Goal: Task Accomplishment & Management: Manage account settings

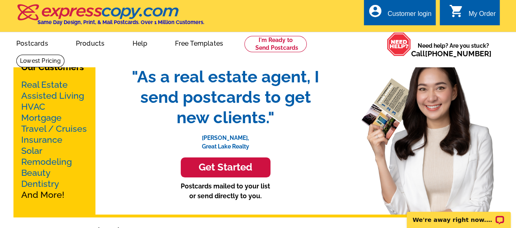
click at [401, 9] on div "account_circle Customer login" at bounding box center [400, 13] width 72 height 26
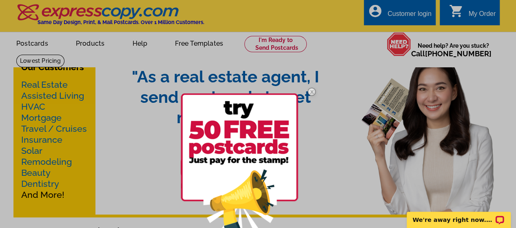
click at [309, 91] on img at bounding box center [312, 92] width 24 height 24
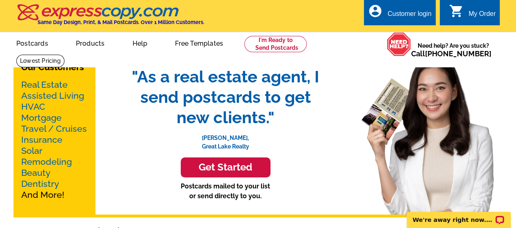
click at [403, 18] on div "Customer login" at bounding box center [410, 15] width 44 height 11
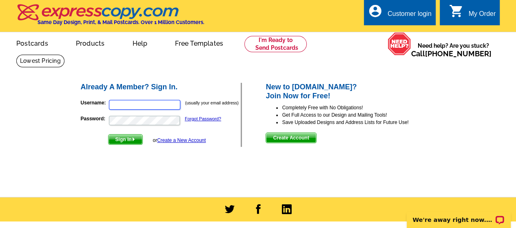
type input "[EMAIL_ADDRESS][DOMAIN_NAME]"
click at [117, 138] on span "Sign In" at bounding box center [126, 140] width 34 height 10
